Goal: Information Seeking & Learning: Learn about a topic

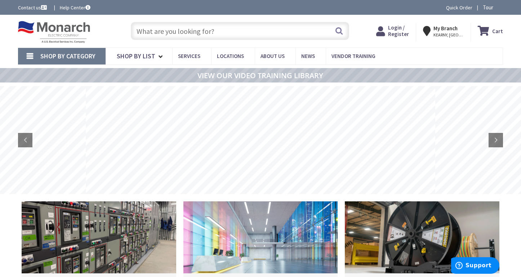
click at [169, 33] on input "text" at bounding box center [240, 31] width 219 height 18
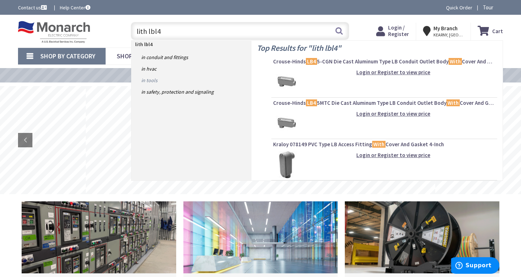
type input "lith lbl4-"
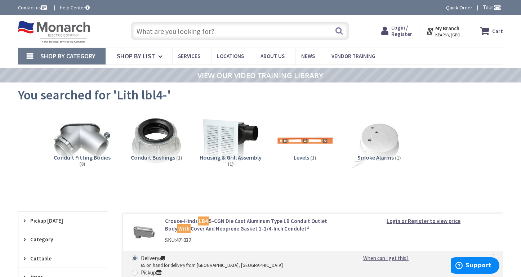
click at [159, 32] on input "text" at bounding box center [240, 31] width 219 height 18
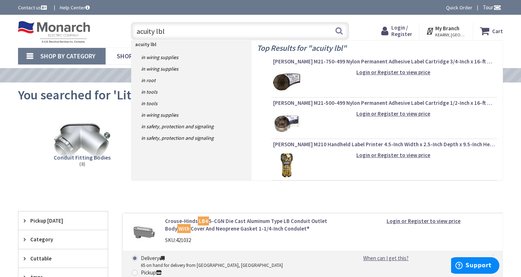
type input "acuity lbl4"
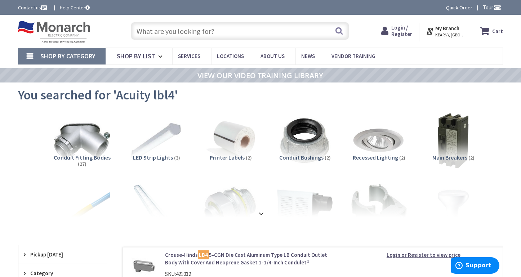
click at [150, 158] on span "LED Strip Lights" at bounding box center [153, 157] width 40 height 7
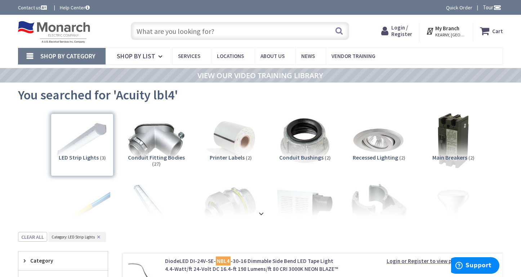
click at [180, 32] on input "text" at bounding box center [240, 31] width 219 height 18
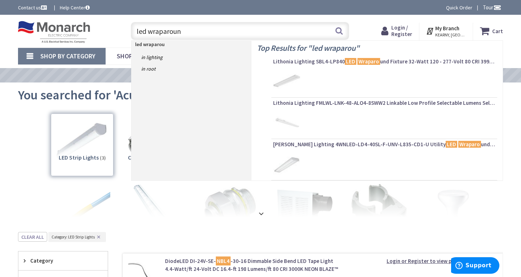
type input "led wraparound"
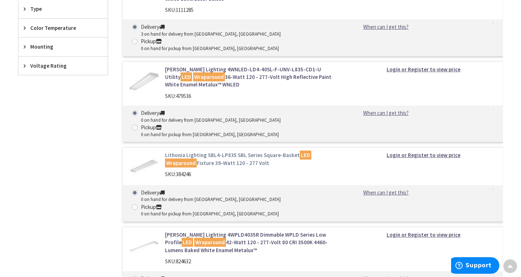
scroll to position [324, 0]
click at [216, 152] on link "Lithonia Lighting SBL4-LP835 SBL Series Square-Basket LED Wraparound Fixture 39…" at bounding box center [252, 159] width 174 height 15
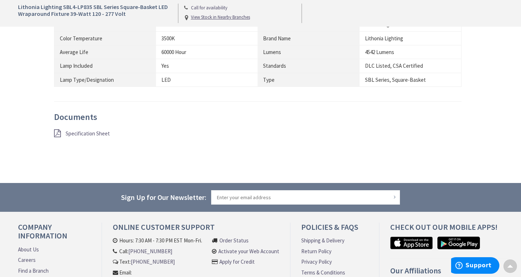
scroll to position [505, 0]
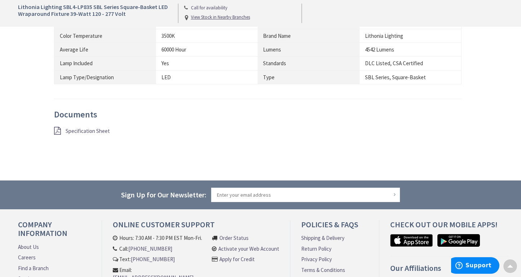
click at [85, 131] on span "Specification Sheet" at bounding box center [88, 131] width 44 height 7
